Goal: Communication & Community: Answer question/provide support

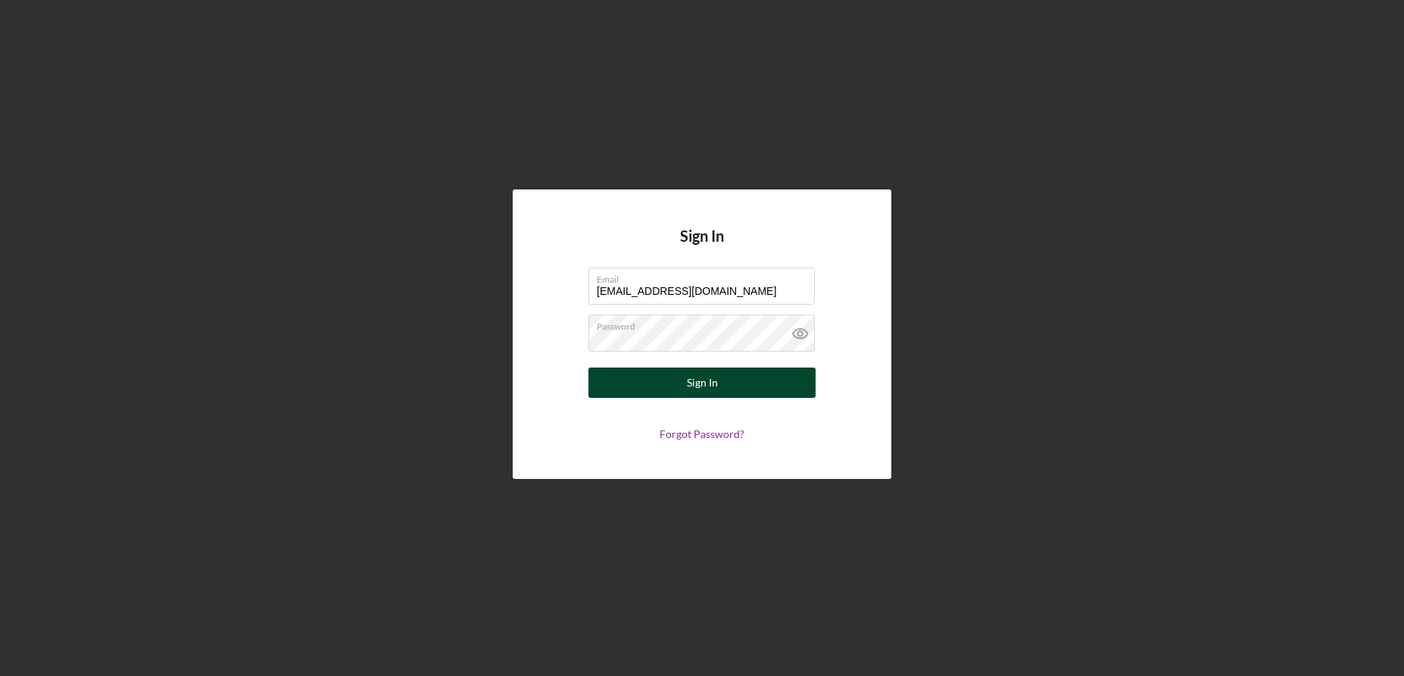
type input "[EMAIL_ADDRESS][DOMAIN_NAME]"
click at [707, 384] on div "Sign In" at bounding box center [702, 382] width 31 height 30
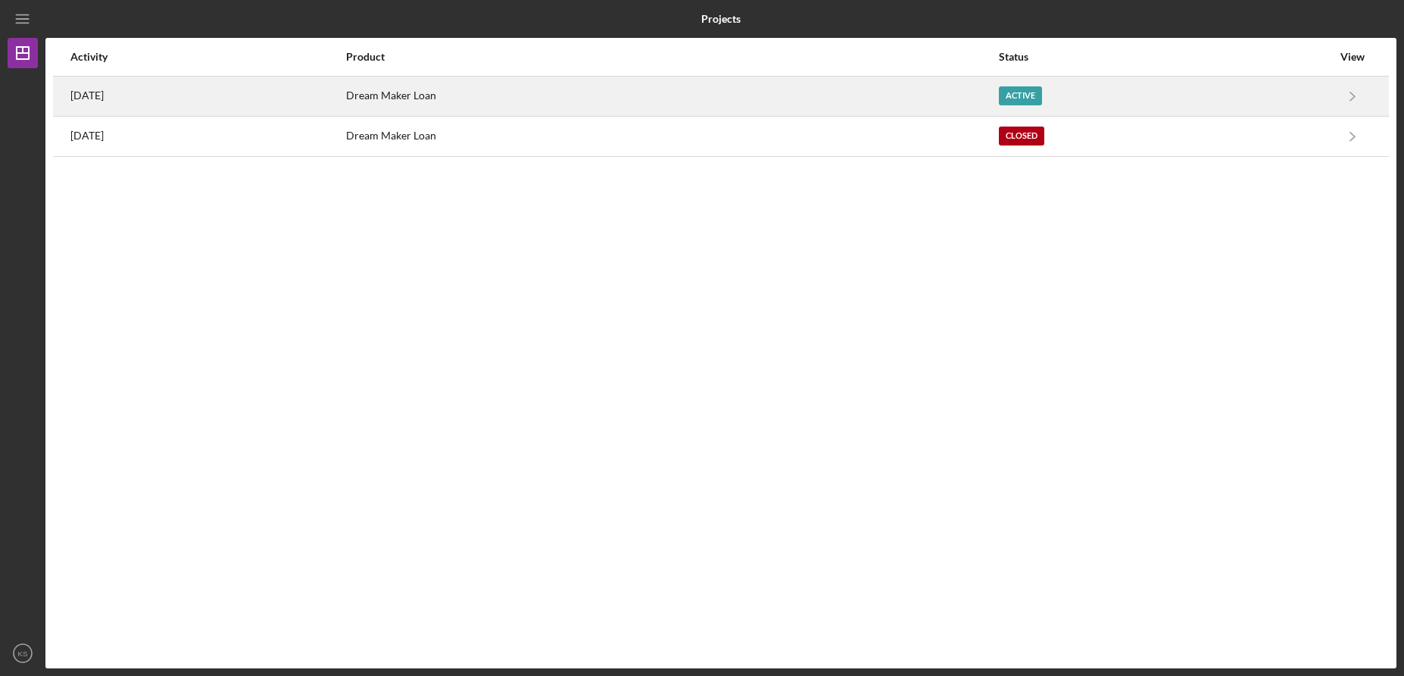
click at [493, 91] on div "Dream Maker Loan" at bounding box center [672, 96] width 652 height 38
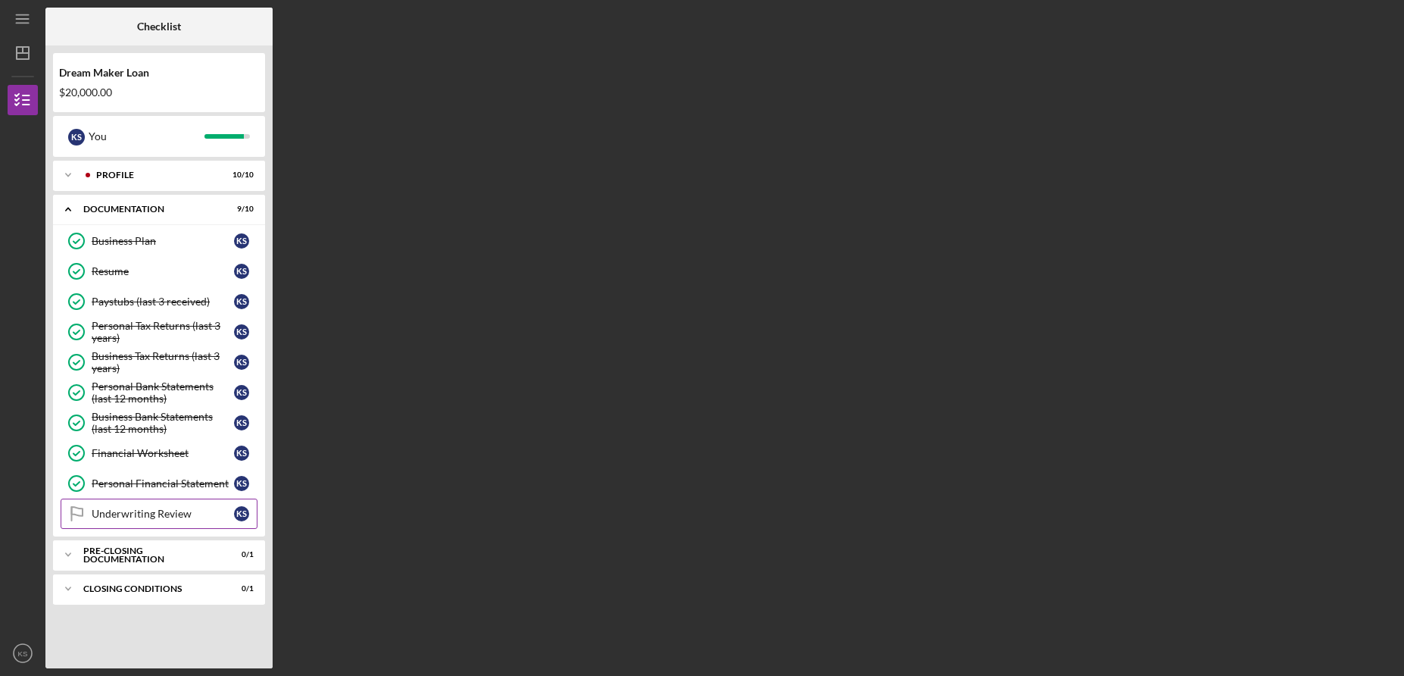
click at [194, 516] on div "Underwriting Review" at bounding box center [163, 513] width 142 height 12
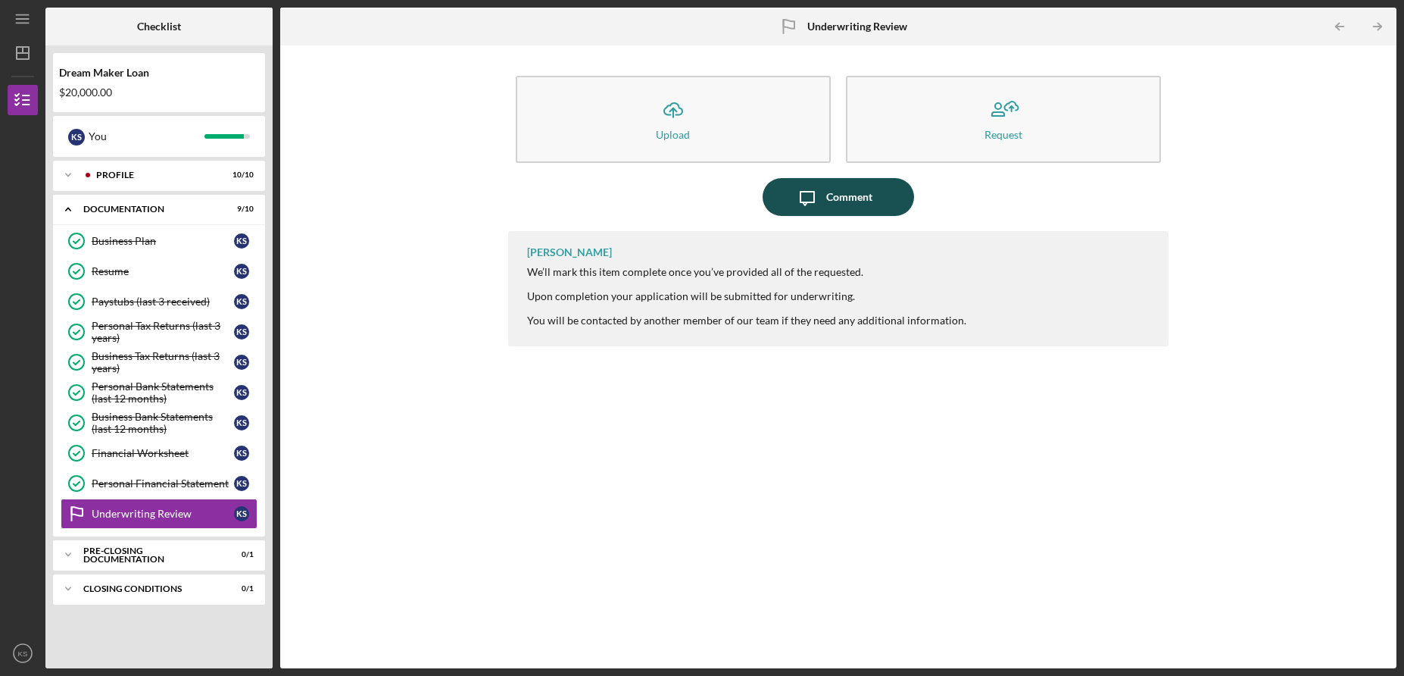
click at [838, 205] on div "Comment" at bounding box center [849, 197] width 46 height 38
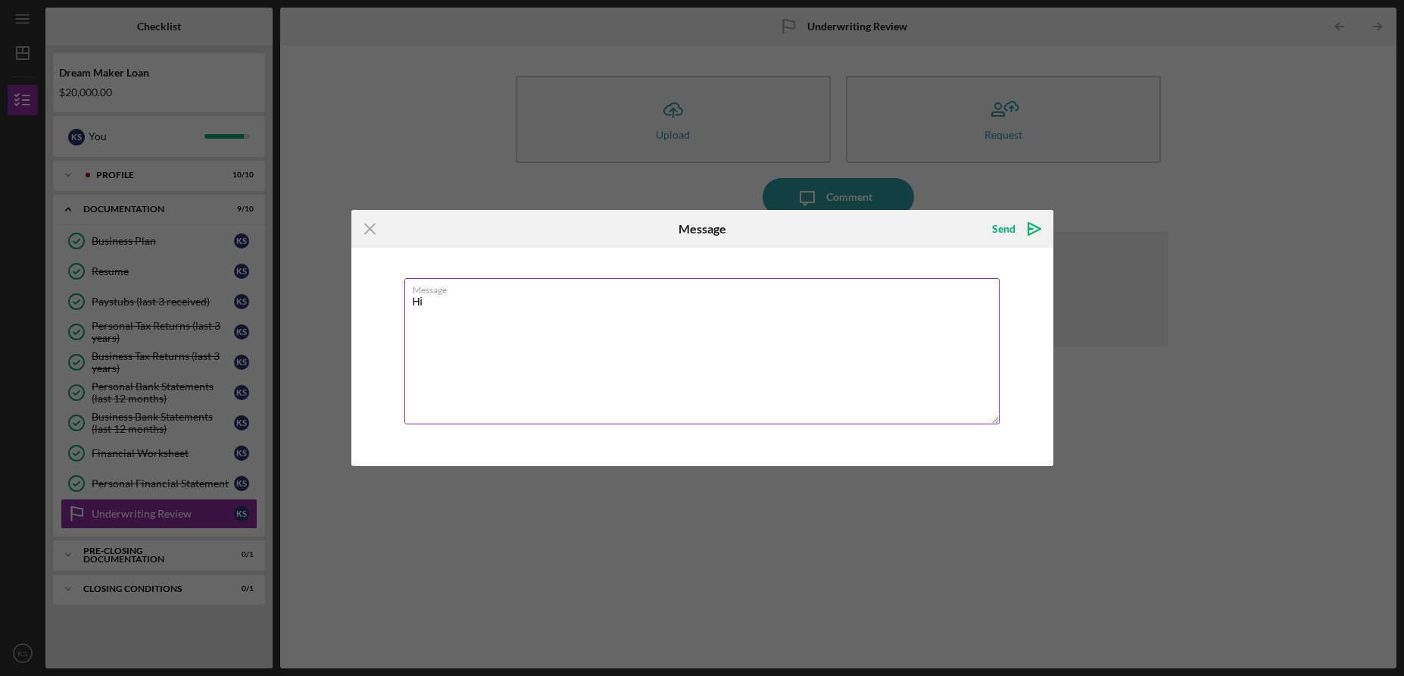
type textarea "H"
type textarea "Good Evening. Is there anything else that you need at this time?"
click at [1035, 236] on icon "Icon/icon-invite-send" at bounding box center [1035, 229] width 38 height 38
